Goal: Information Seeking & Learning: Check status

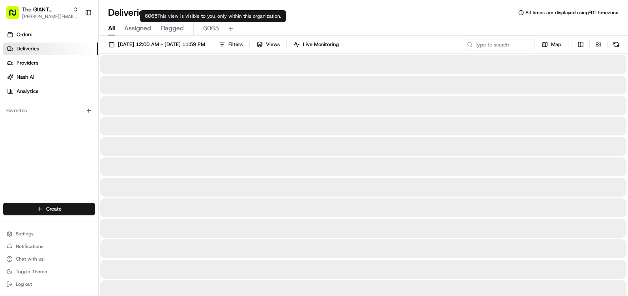
click at [211, 30] on span "6065" at bounding box center [211, 28] width 16 height 9
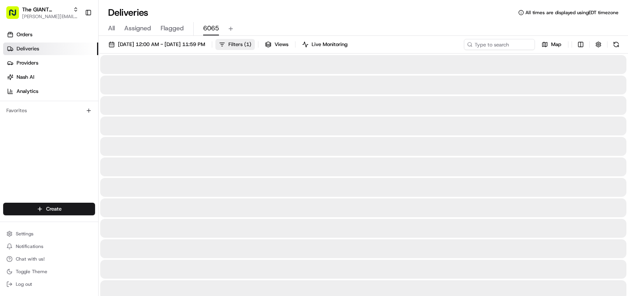
click at [251, 44] on span "( 1 )" at bounding box center [247, 44] width 7 height 7
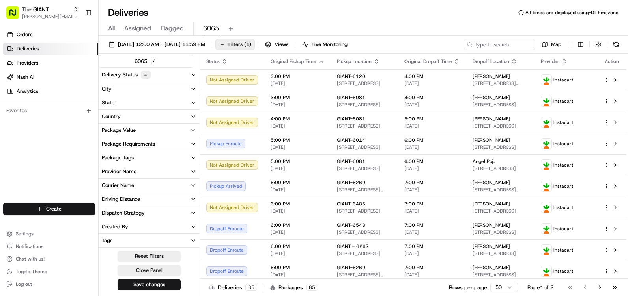
click at [116, 87] on button "City" at bounding box center [149, 88] width 101 height 13
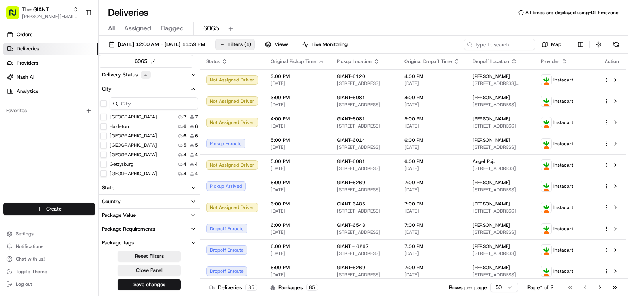
click at [144, 106] on input at bounding box center [154, 103] width 88 height 13
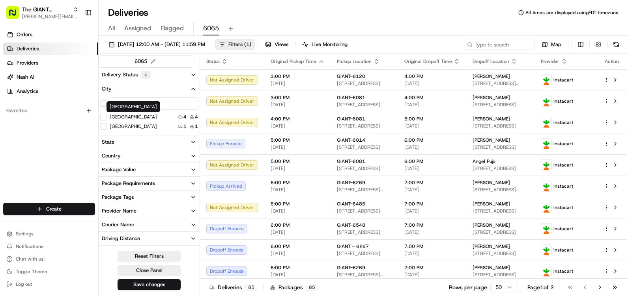
type input "lancaste"
click at [104, 117] on button "Lancaster" at bounding box center [103, 117] width 6 height 6
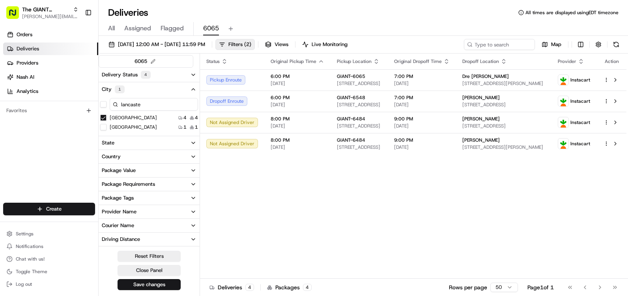
click at [120, 144] on button "State" at bounding box center [149, 142] width 101 height 13
click at [132, 158] on input at bounding box center [154, 157] width 88 height 13
click at [105, 169] on button "PA" at bounding box center [103, 171] width 6 height 6
click at [119, 187] on div "Country" at bounding box center [111, 187] width 19 height 7
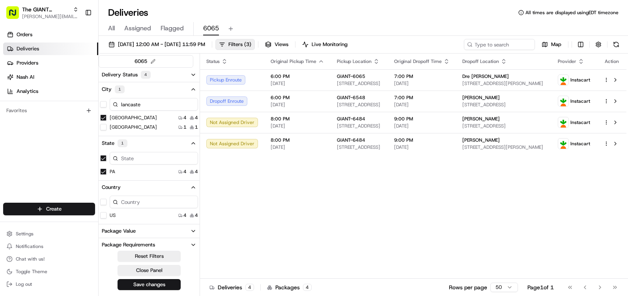
click at [106, 216] on button "US" at bounding box center [103, 215] width 6 height 6
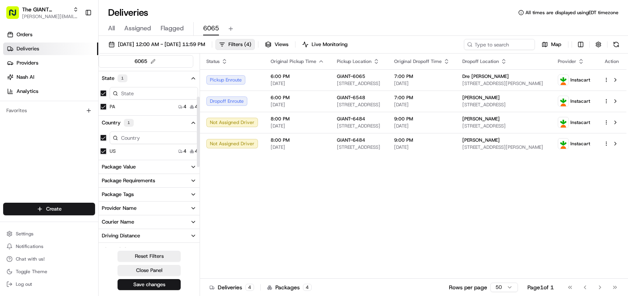
scroll to position [79, 0]
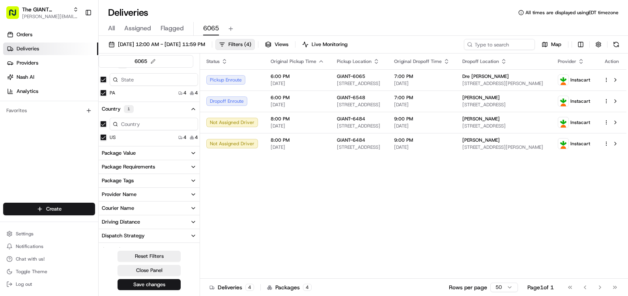
click at [134, 197] on div "Provider Name" at bounding box center [119, 194] width 35 height 7
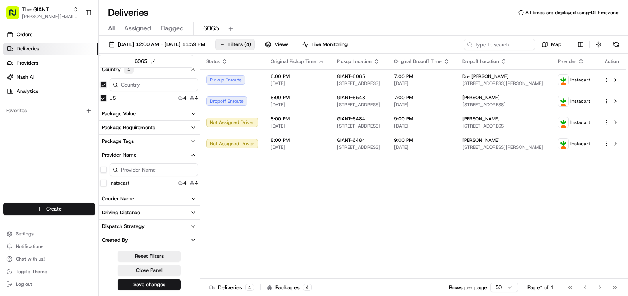
click at [104, 184] on button "Instacart" at bounding box center [103, 183] width 6 height 6
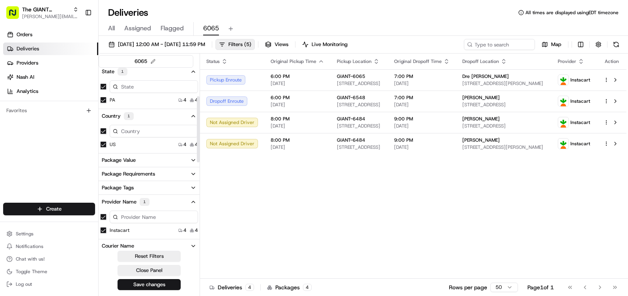
scroll to position [79, 0]
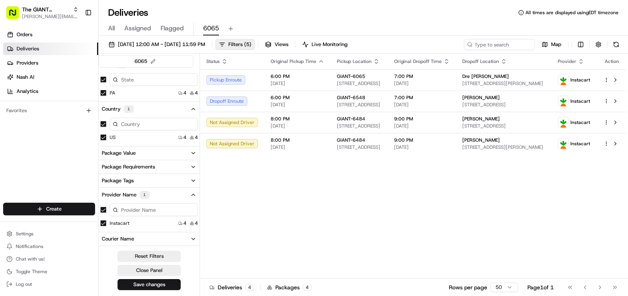
click at [137, 209] on input at bounding box center [154, 210] width 88 height 13
type input "uber"
click at [115, 211] on icon at bounding box center [115, 210] width 5 height 5
click at [104, 208] on button "button" at bounding box center [103, 210] width 6 height 6
click at [104, 210] on button "button" at bounding box center [103, 210] width 6 height 6
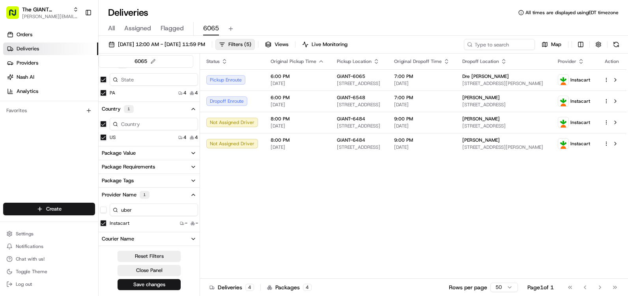
click at [104, 212] on button "button" at bounding box center [103, 210] width 6 height 6
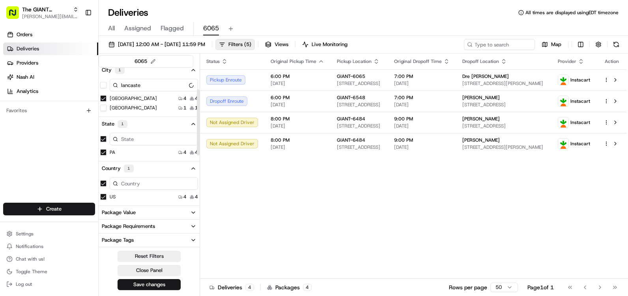
scroll to position [0, 0]
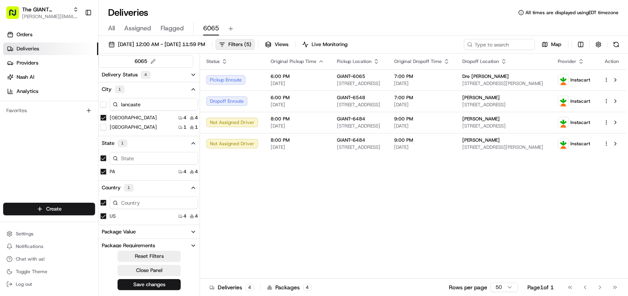
click at [144, 75] on div "4" at bounding box center [146, 75] width 10 height 8
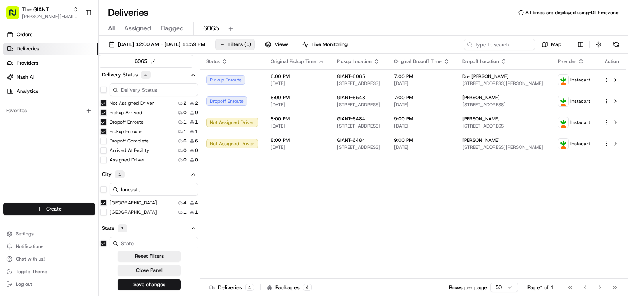
click at [103, 105] on button "Not Assigned Driver" at bounding box center [103, 103] width 6 height 6
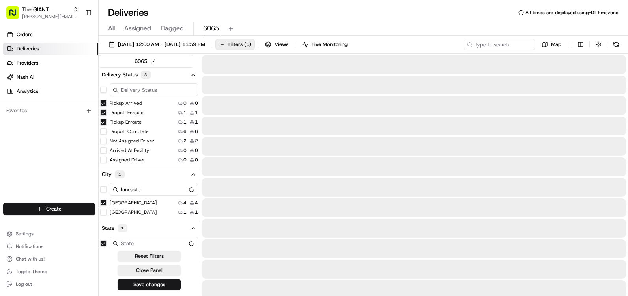
click at [104, 115] on button "Dropoff Enroute" at bounding box center [103, 113] width 6 height 6
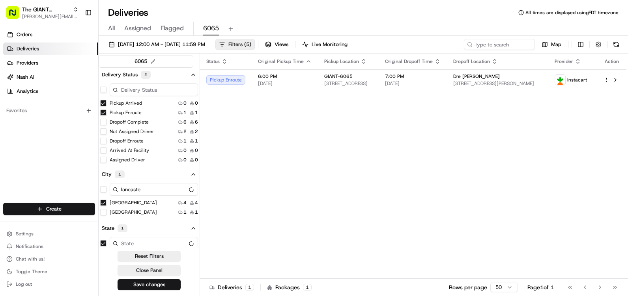
click at [104, 112] on button "Pickup Enroute" at bounding box center [103, 113] width 6 height 6
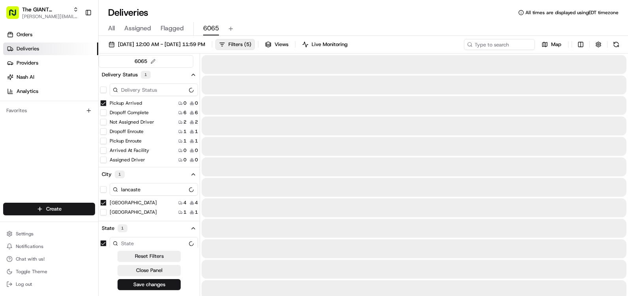
click at [102, 100] on div "Pickup Arrived 0 0" at bounding box center [149, 103] width 101 height 8
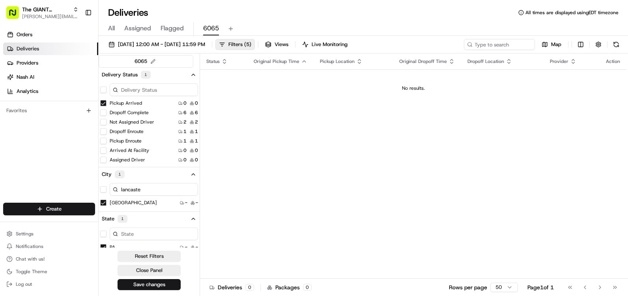
click at [103, 106] on button "Pickup Arrived" at bounding box center [103, 103] width 6 height 6
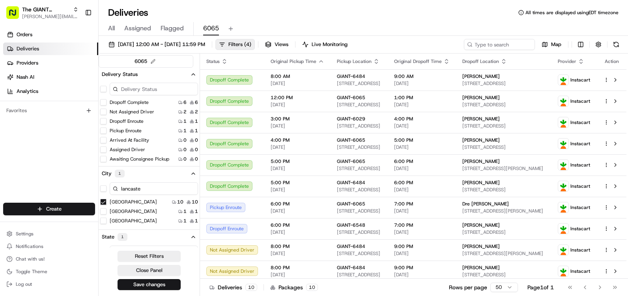
click at [141, 72] on button "Delivery Status" at bounding box center [149, 74] width 101 height 13
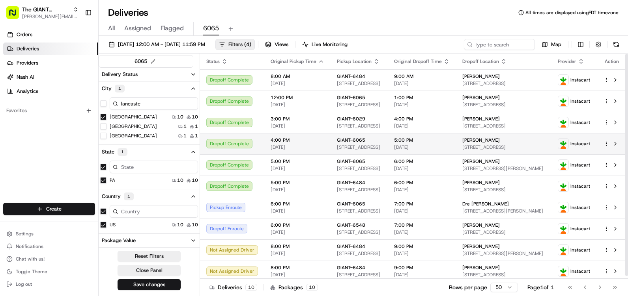
scroll to position [3, 0]
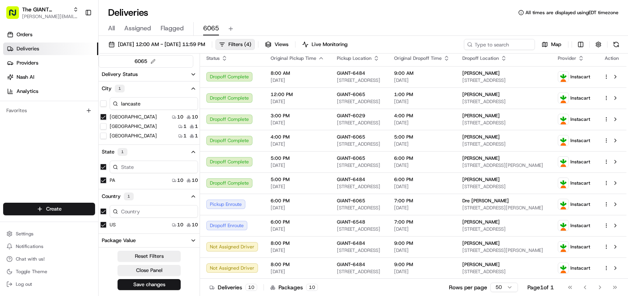
click at [145, 73] on button "Delivery Status" at bounding box center [149, 74] width 101 height 13
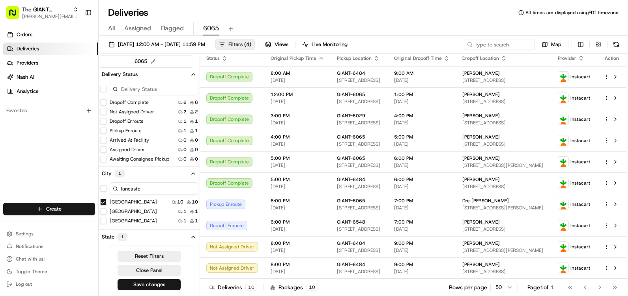
click at [104, 103] on button "Dropoff Complete" at bounding box center [103, 102] width 6 height 6
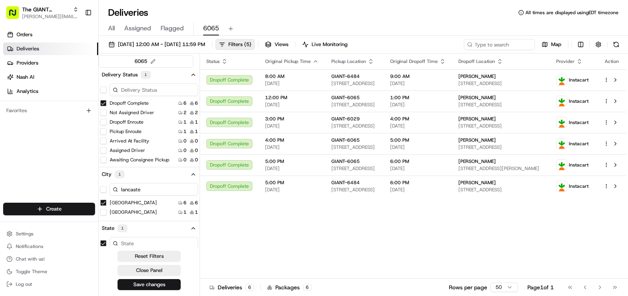
click at [105, 112] on button "Not Assigned Driver" at bounding box center [103, 113] width 6 height 6
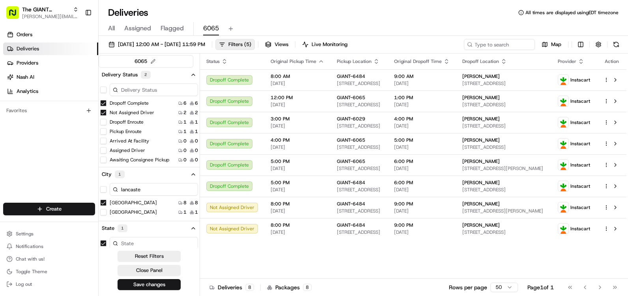
click at [104, 121] on button "Dropoff Enroute" at bounding box center [103, 122] width 6 height 6
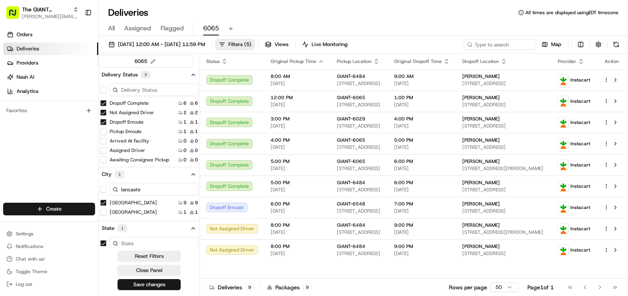
click at [104, 134] on button "Pickup Enroute" at bounding box center [103, 132] width 6 height 6
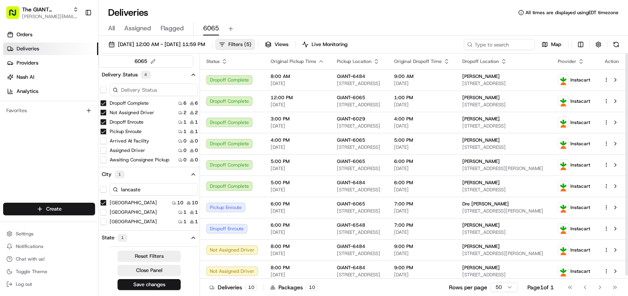
click at [251, 43] on span "Filters ( 5 )" at bounding box center [239, 44] width 23 height 7
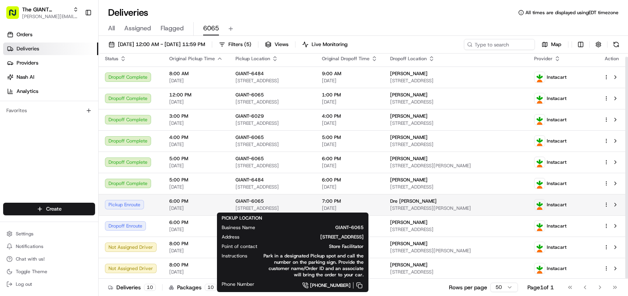
scroll to position [3, 0]
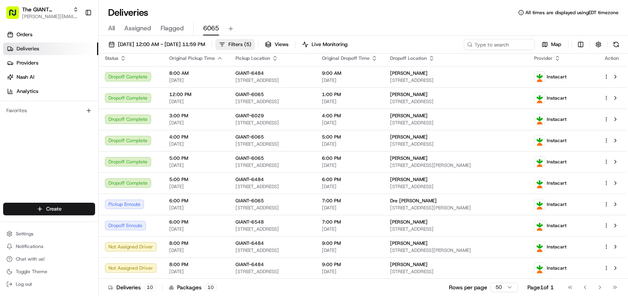
click at [251, 45] on span "( 5 )" at bounding box center [247, 44] width 7 height 7
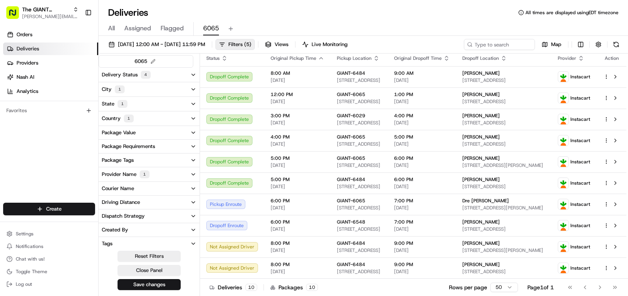
click at [169, 62] on div "6065" at bounding box center [146, 61] width 95 height 13
click at [151, 60] on button at bounding box center [153, 61] width 9 height 9
type input "6"
type input "G"
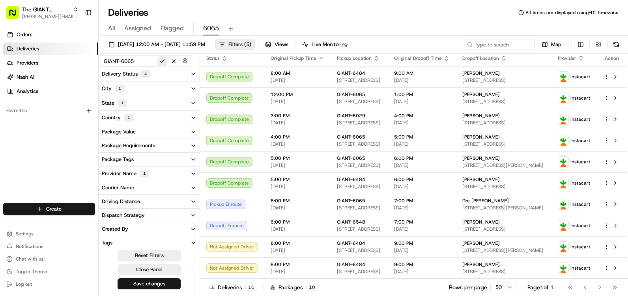
click at [162, 62] on button at bounding box center [162, 61] width 10 height 10
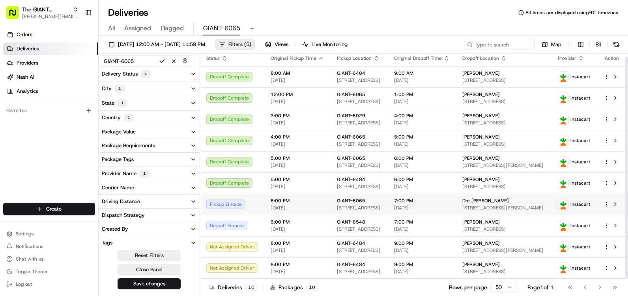
click at [234, 203] on div "Pickup Enroute" at bounding box center [232, 204] width 52 height 9
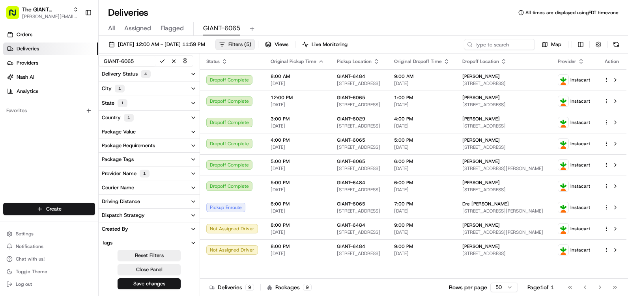
click at [122, 63] on input "GIANT-6065" at bounding box center [129, 61] width 54 height 10
type input "6065"
click at [162, 62] on button at bounding box center [162, 61] width 10 height 10
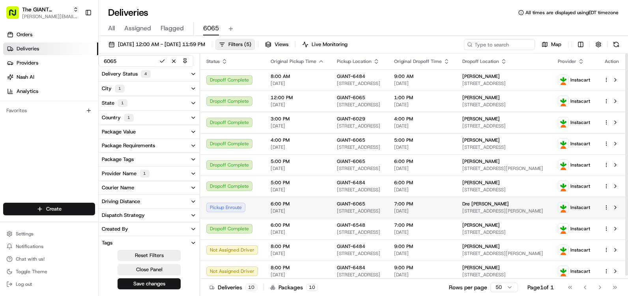
click at [240, 211] on div "Pickup Enroute" at bounding box center [232, 207] width 52 height 9
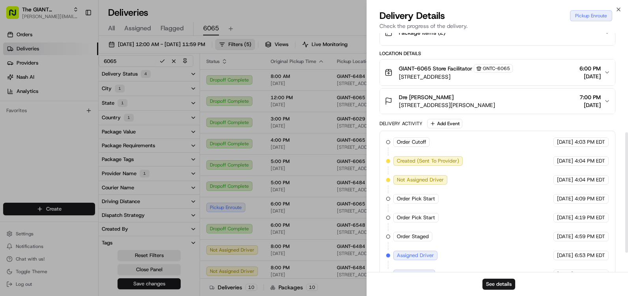
scroll to position [235, 0]
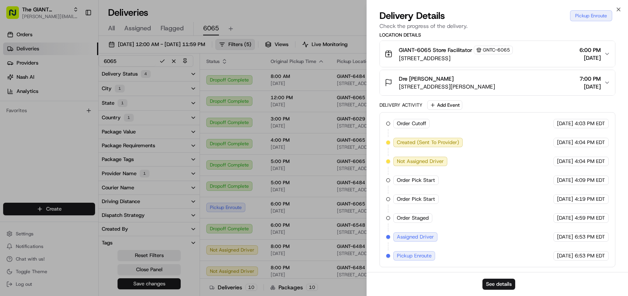
click at [605, 80] on icon "button" at bounding box center [607, 83] width 6 height 6
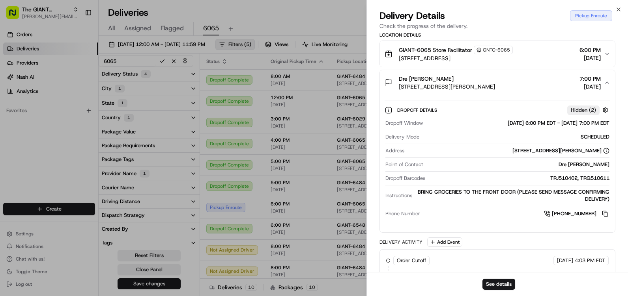
click at [598, 84] on span "[DATE]" at bounding box center [589, 87] width 21 height 8
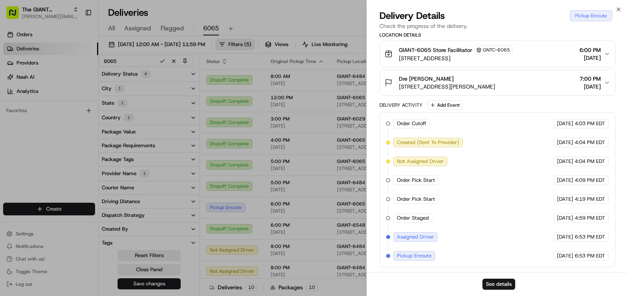
click at [595, 57] on span "[DATE]" at bounding box center [589, 58] width 21 height 8
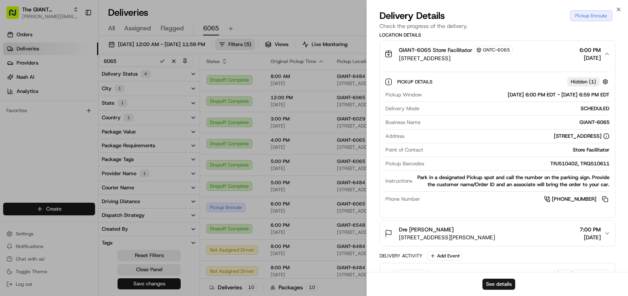
click at [591, 60] on span "[DATE]" at bounding box center [589, 58] width 21 height 8
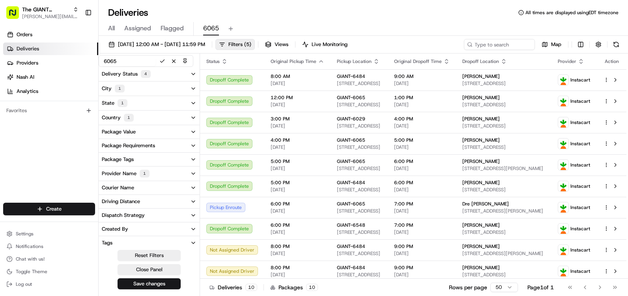
click at [131, 117] on div "1" at bounding box center [129, 118] width 10 height 8
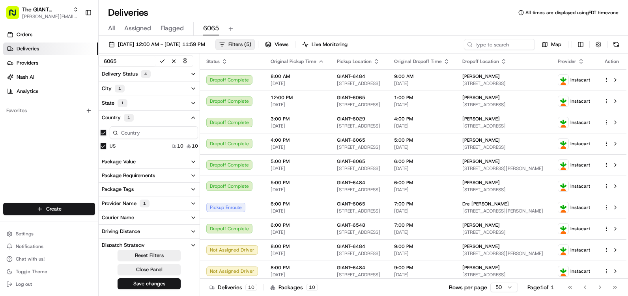
click at [131, 117] on div "1" at bounding box center [129, 118] width 10 height 8
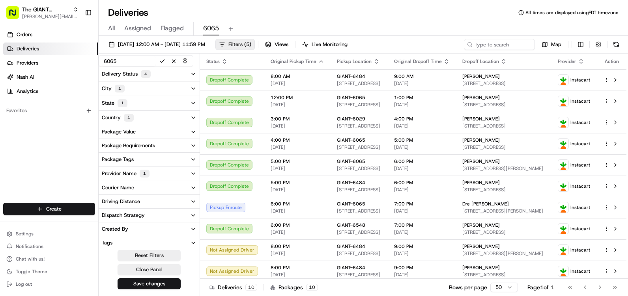
click at [120, 119] on div "Country 1" at bounding box center [118, 118] width 32 height 8
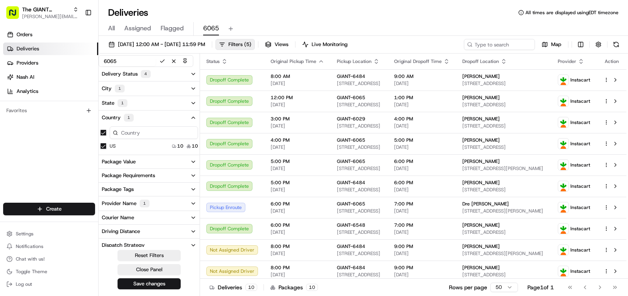
click at [105, 149] on button "US" at bounding box center [103, 146] width 6 height 6
click at [106, 144] on div "US" at bounding box center [107, 145] width 15 height 6
click at [104, 146] on button "US" at bounding box center [103, 145] width 6 height 6
click at [117, 103] on div "1" at bounding box center [122, 103] width 10 height 8
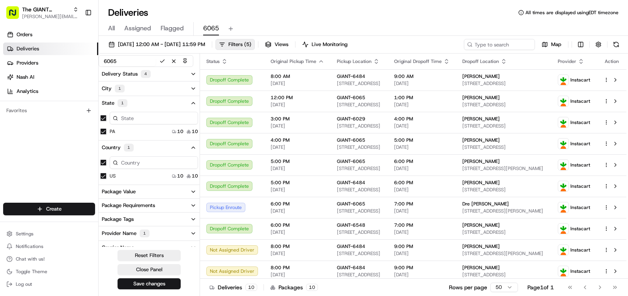
click at [117, 103] on div "1" at bounding box center [122, 103] width 10 height 8
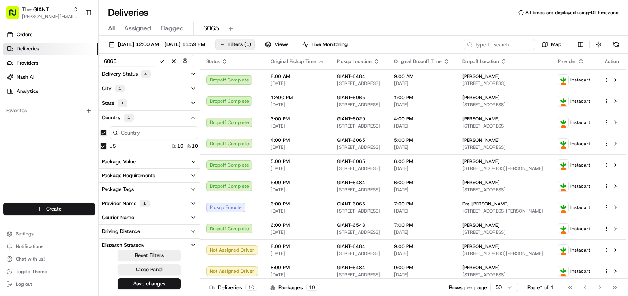
click at [109, 88] on div "City 1" at bounding box center [113, 89] width 23 height 8
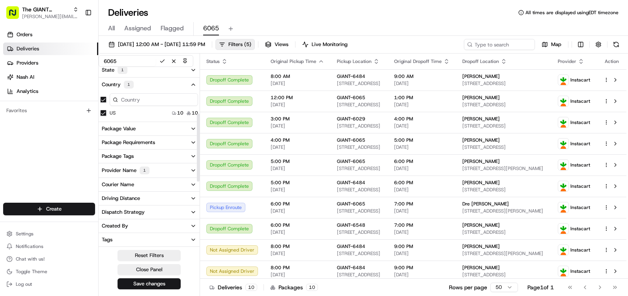
scroll to position [158, 0]
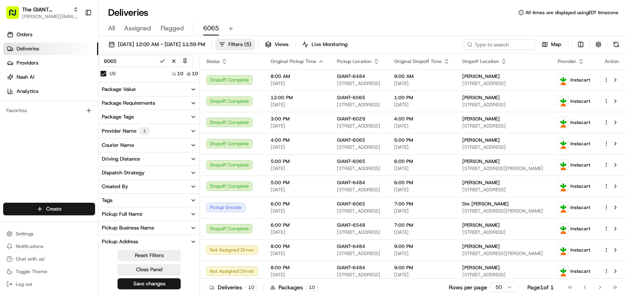
click at [138, 132] on div "Provider Name 1" at bounding box center [126, 131] width 48 height 8
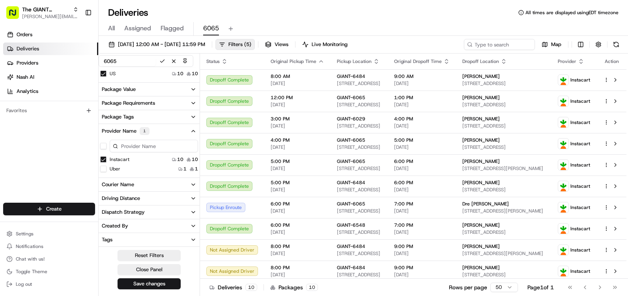
click at [106, 168] on button "Uber" at bounding box center [103, 169] width 6 height 6
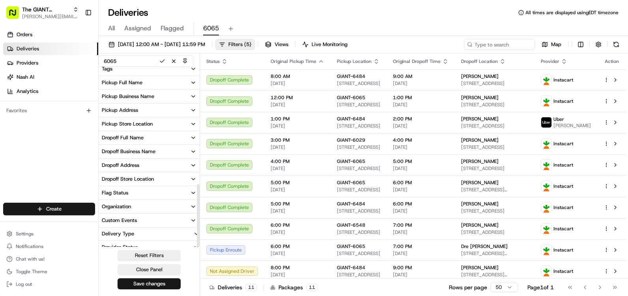
scroll to position [336, 0]
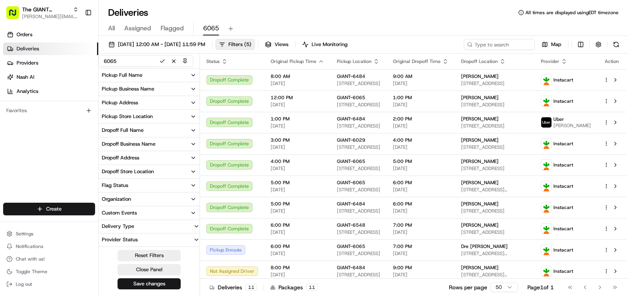
click at [155, 283] on button "Save changes" at bounding box center [148, 284] width 63 height 11
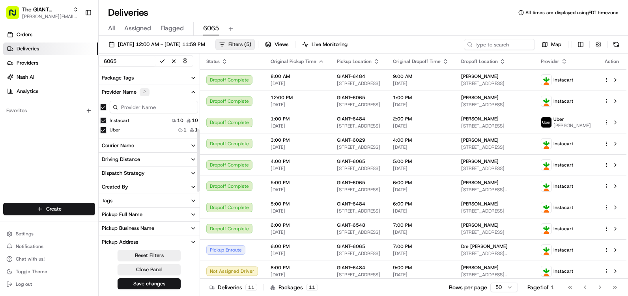
scroll to position [179, 0]
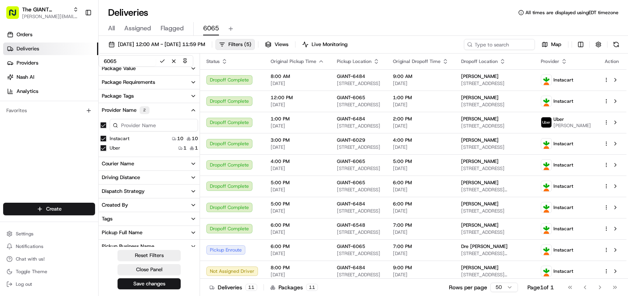
click at [127, 111] on div "Provider Name 2" at bounding box center [126, 110] width 48 height 8
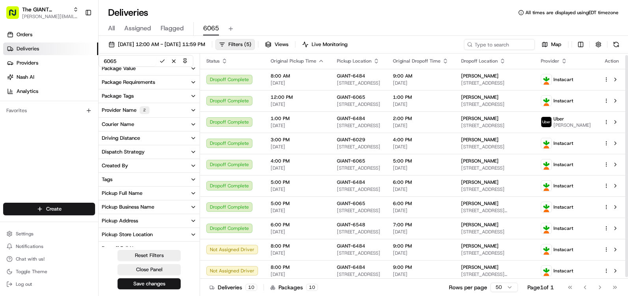
scroll to position [0, 0]
click at [164, 62] on button at bounding box center [162, 61] width 10 height 10
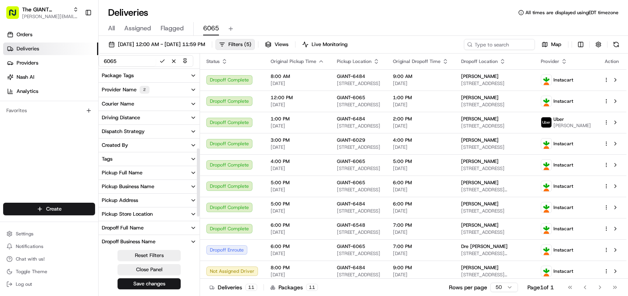
scroll to position [218, 0]
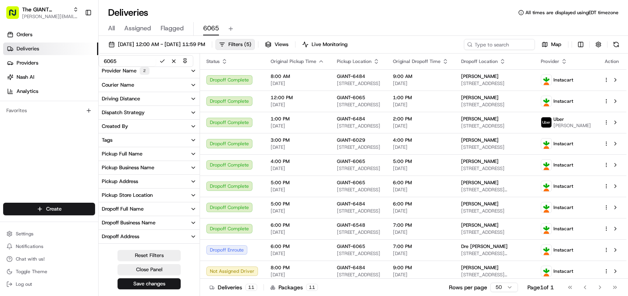
click at [123, 197] on div "Pickup Store Location" at bounding box center [127, 195] width 51 height 7
click at [105, 233] on button "GIANT-6065" at bounding box center [103, 233] width 6 height 6
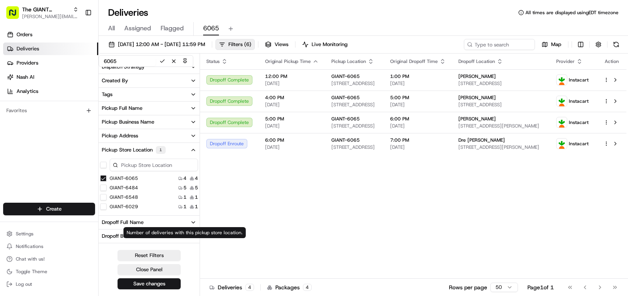
scroll to position [172, 0]
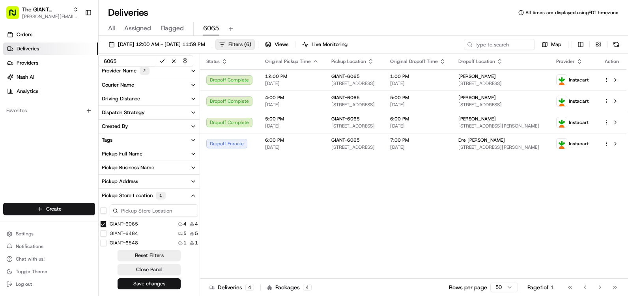
click at [146, 282] on button "Save changes" at bounding box center [148, 284] width 63 height 11
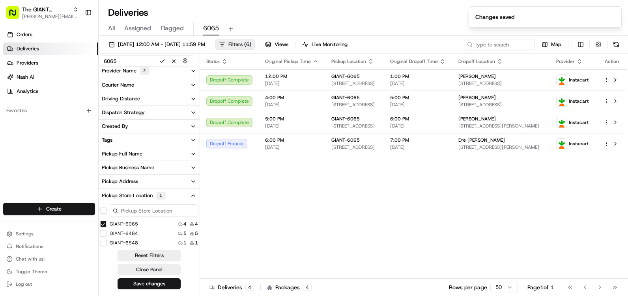
click at [372, 222] on div "Status Original Pickup Time Pickup Location Original Dropoff Time Dropoff Locat…" at bounding box center [413, 167] width 426 height 226
click at [358, 224] on div "Status Original Pickup Time Pickup Location Original Dropoff Time Dropoff Locat…" at bounding box center [413, 167] width 426 height 226
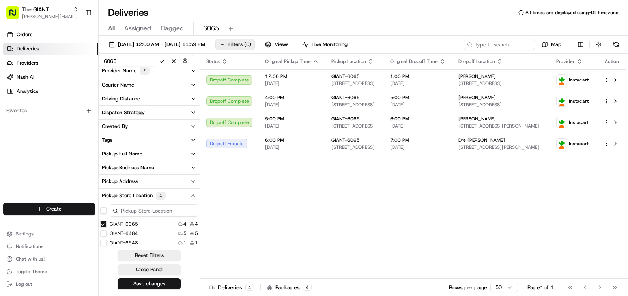
click at [132, 195] on div "Pickup Store Location 1" at bounding box center [134, 196] width 64 height 8
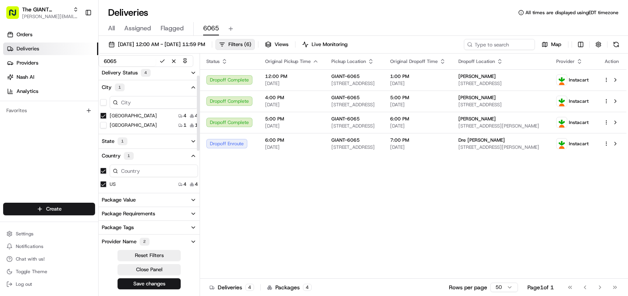
scroll to position [0, 0]
click at [252, 196] on div "Status Original Pickup Time Pickup Location Original Dropoff Time Dropoff Locat…" at bounding box center [413, 167] width 426 height 226
click at [117, 155] on div "Country 1" at bounding box center [118, 157] width 32 height 8
click at [108, 85] on div "City 1" at bounding box center [113, 89] width 23 height 8
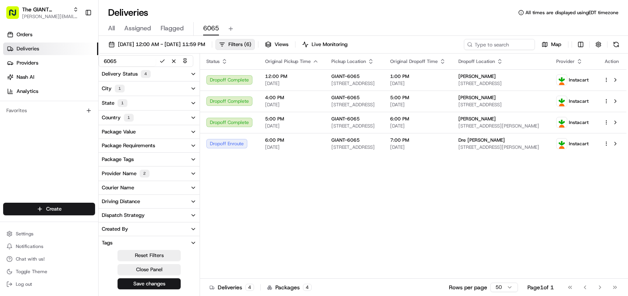
click at [277, 228] on div "Status Original Pickup Time Pickup Location Original Dropoff Time Dropoff Locat…" at bounding box center [413, 167] width 426 height 226
click at [157, 272] on button "Close Panel" at bounding box center [148, 270] width 63 height 11
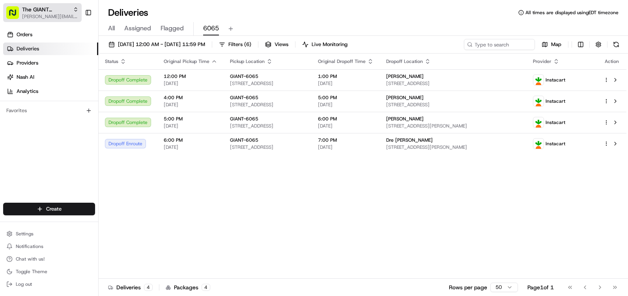
click at [70, 17] on span "[PERSON_NAME][EMAIL_ADDRESS][PERSON_NAME][DOMAIN_NAME]" at bounding box center [50, 16] width 56 height 6
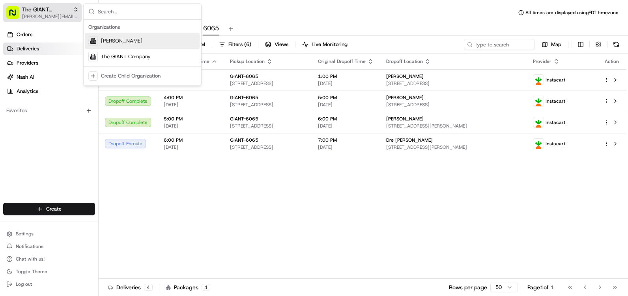
click at [66, 17] on span "[PERSON_NAME][EMAIL_ADDRESS][PERSON_NAME][DOMAIN_NAME]" at bounding box center [50, 16] width 56 height 6
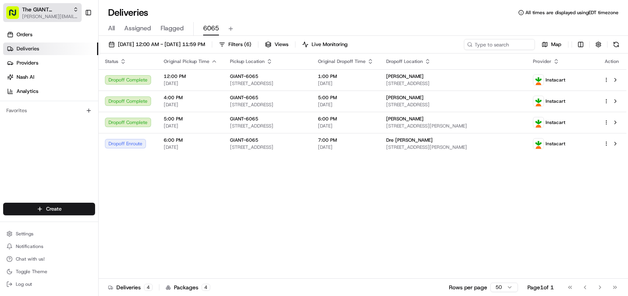
click at [52, 14] on span "[PERSON_NAME][EMAIL_ADDRESS][PERSON_NAME][DOMAIN_NAME]" at bounding box center [50, 16] width 56 height 6
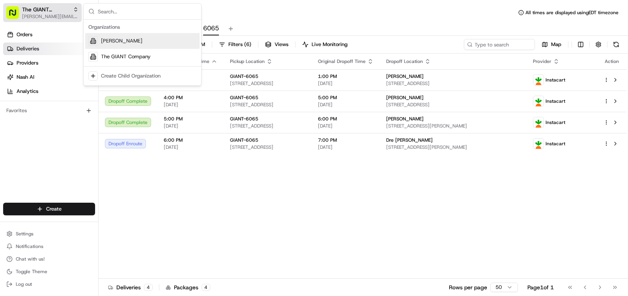
click at [52, 14] on span "[PERSON_NAME][EMAIL_ADDRESS][PERSON_NAME][DOMAIN_NAME]" at bounding box center [50, 16] width 56 height 6
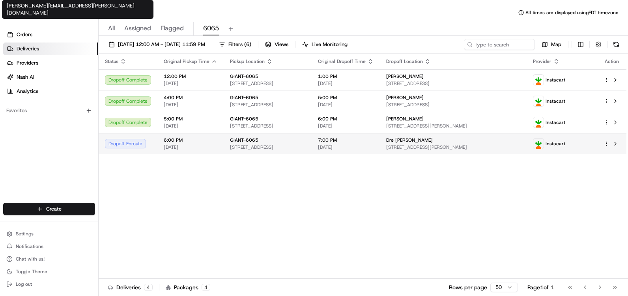
click at [285, 140] on div "GIANT-6065" at bounding box center [267, 140] width 75 height 6
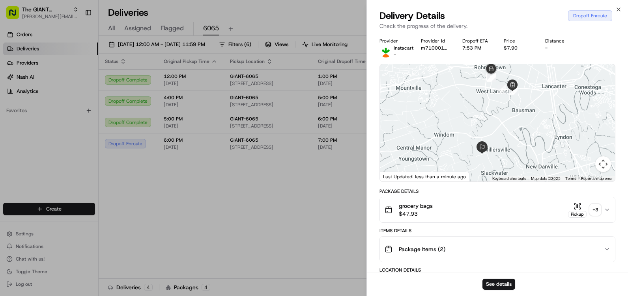
click at [492, 69] on img at bounding box center [491, 70] width 16 height 16
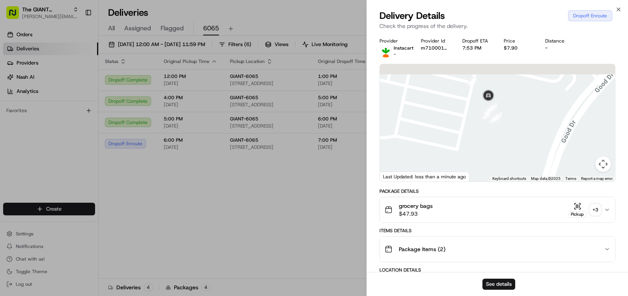
drag, startPoint x: 498, startPoint y: 86, endPoint x: 491, endPoint y: 142, distance: 55.6
click at [491, 142] on div at bounding box center [497, 122] width 235 height 117
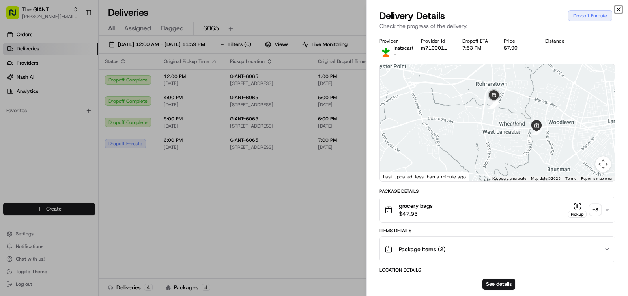
click at [620, 7] on icon "button" at bounding box center [618, 9] width 6 height 6
